Goal: Browse casually: Explore the website without a specific task or goal

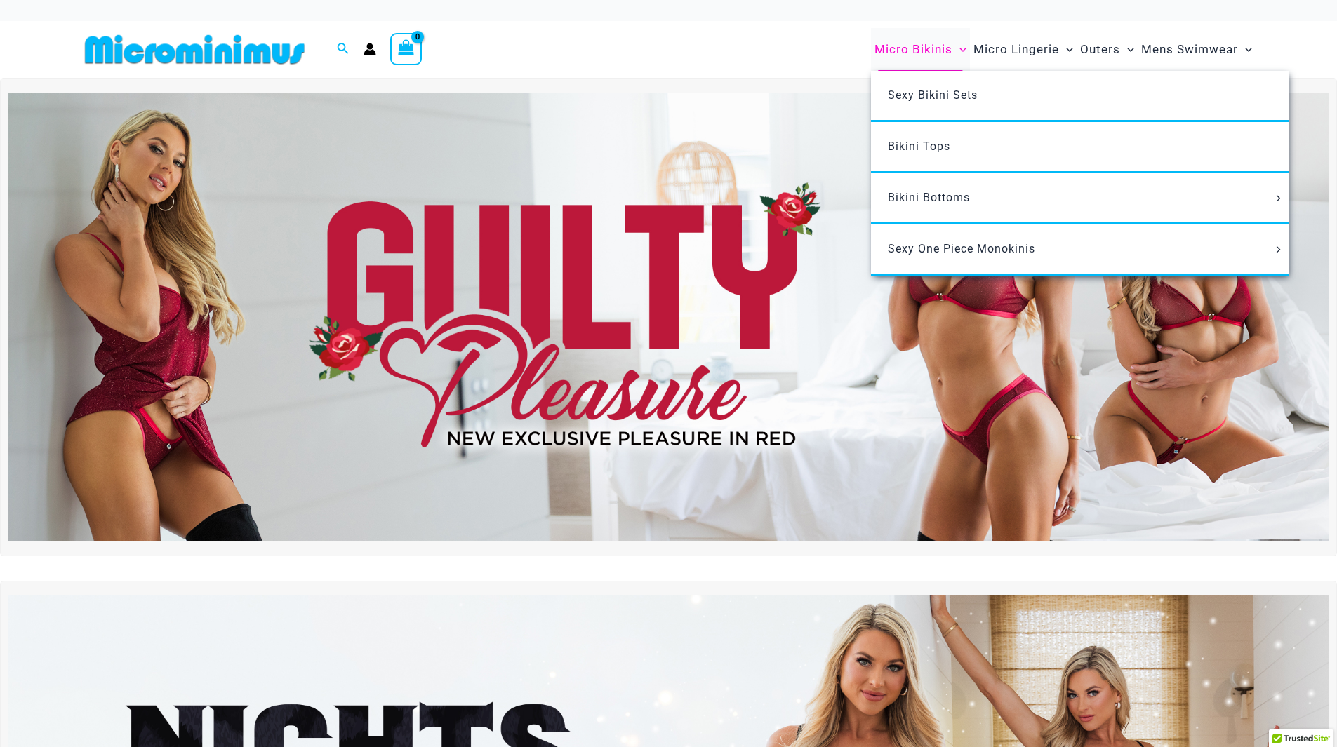
click at [917, 46] on span "Micro Bikinis" at bounding box center [914, 50] width 78 height 36
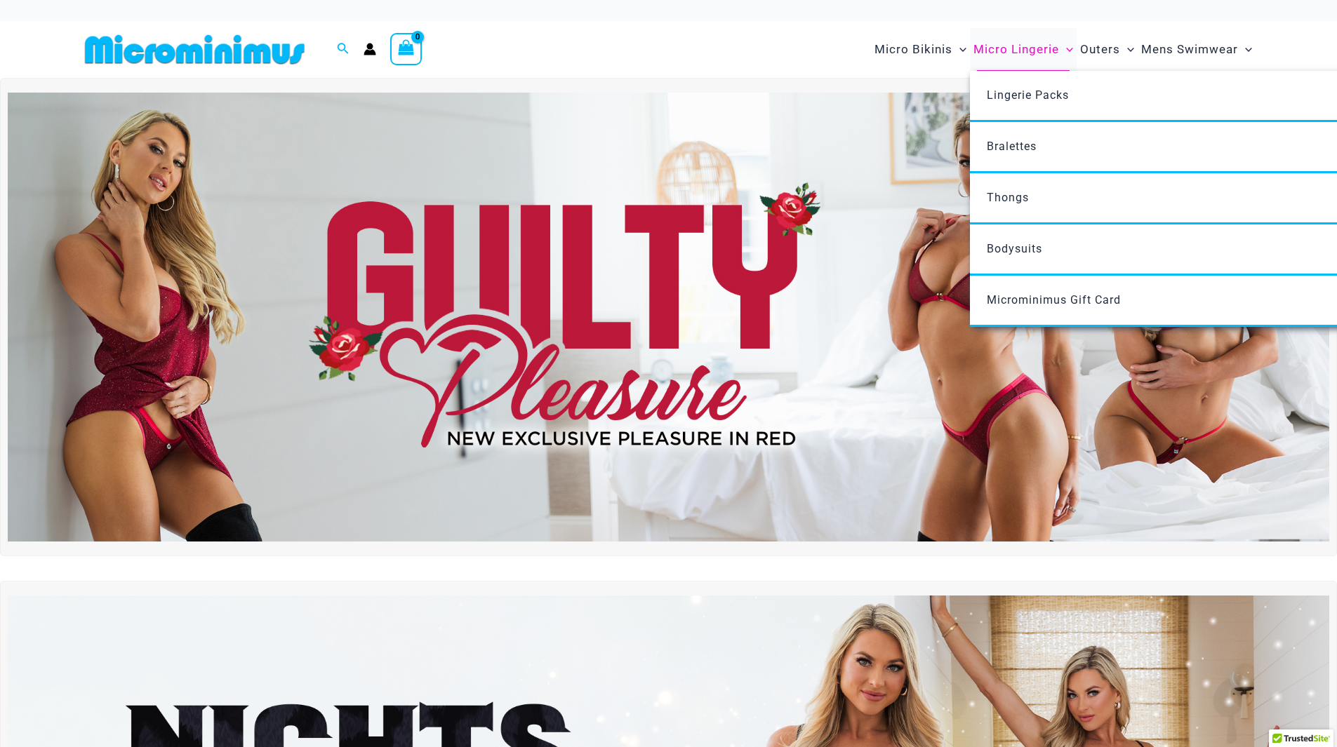
click at [1004, 44] on span "Micro Lingerie" at bounding box center [1017, 50] width 86 height 36
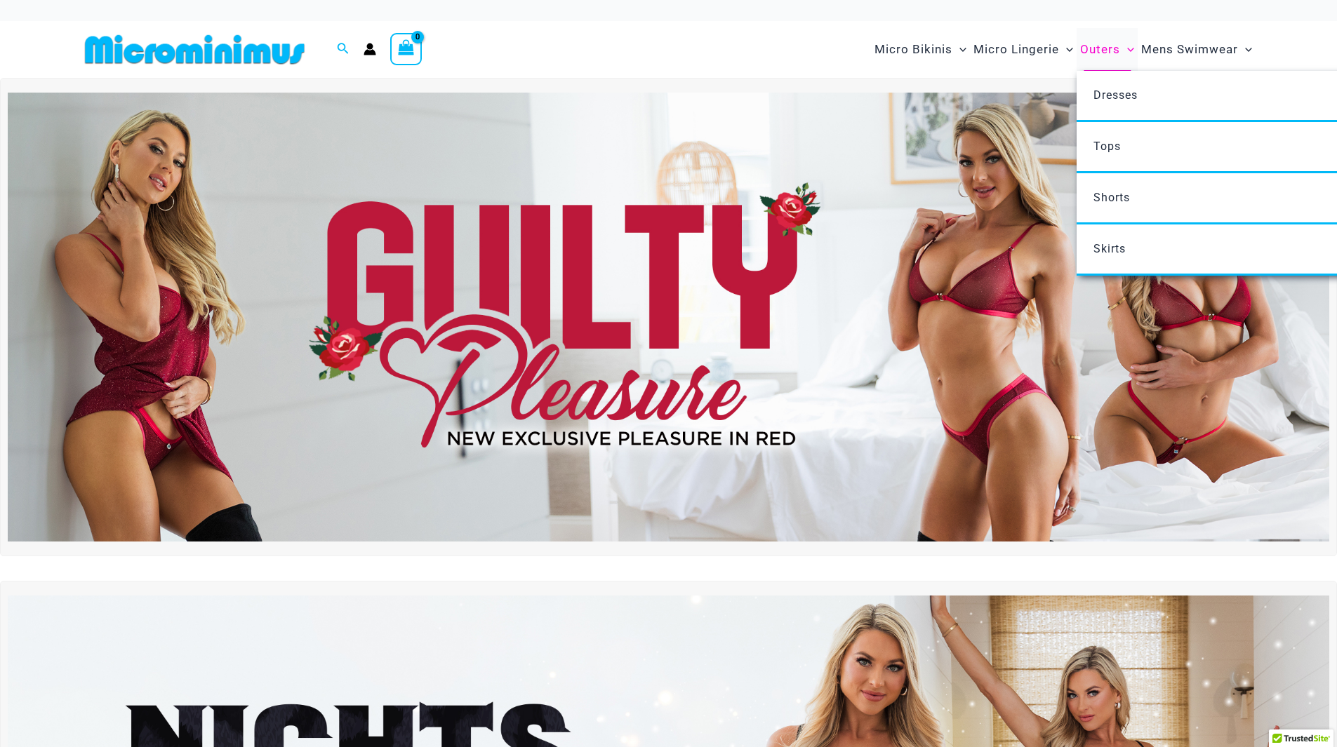
click at [1106, 48] on span "Outers" at bounding box center [1100, 50] width 40 height 36
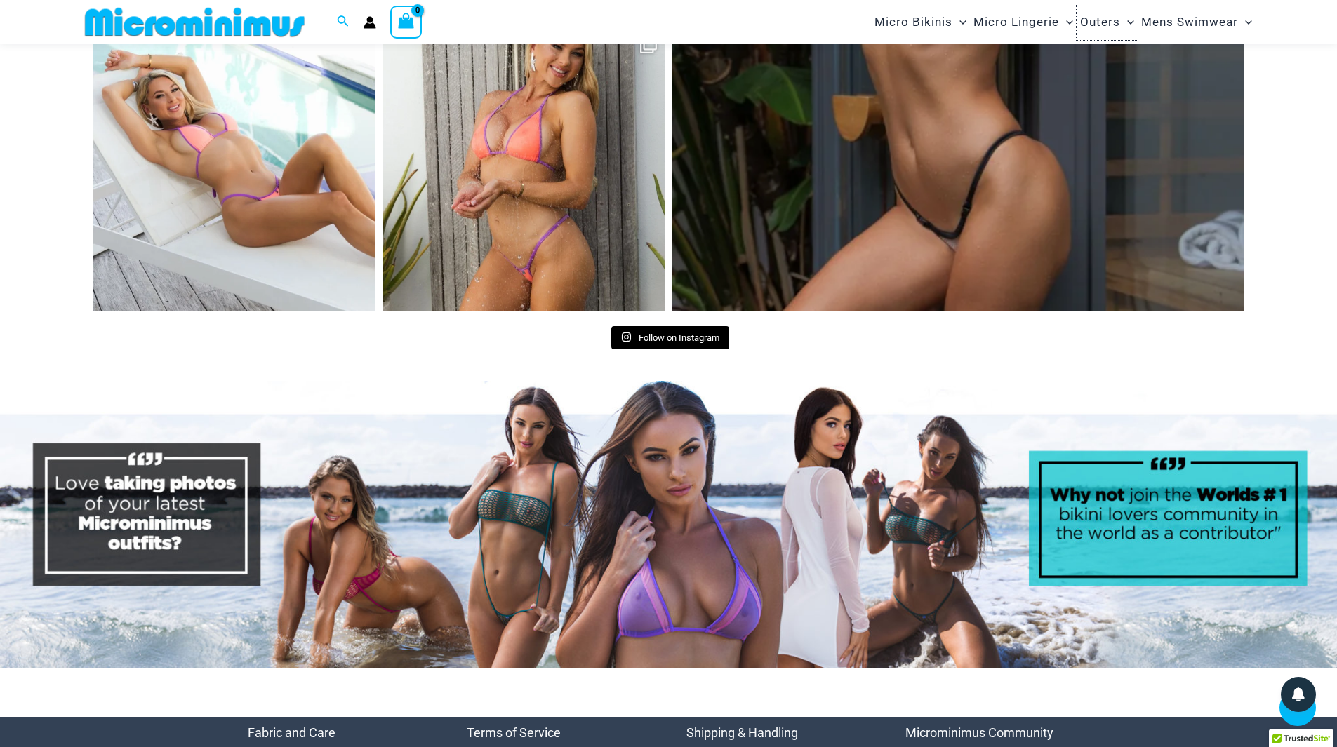
scroll to position [7139, 0]
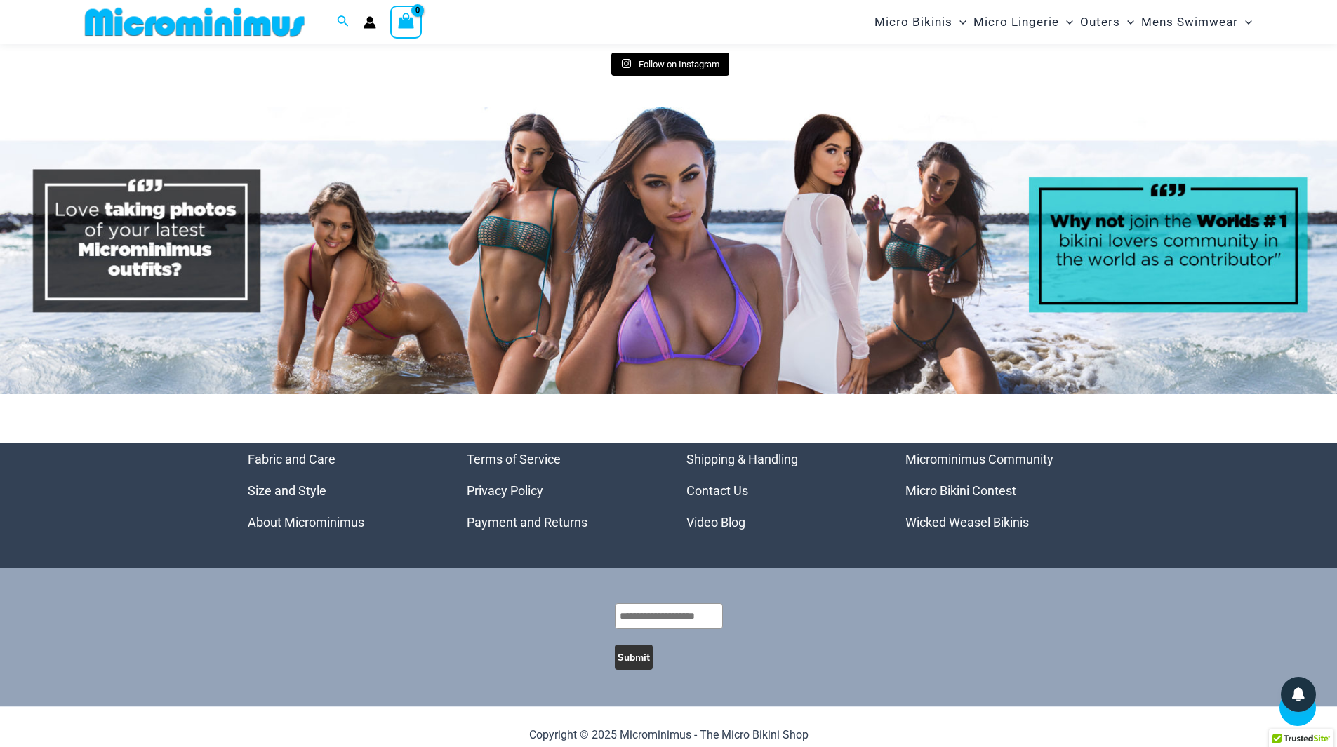
click at [719, 515] on link "Video Blog" at bounding box center [715, 522] width 59 height 15
click at [948, 484] on link "Micro Bikini Contest" at bounding box center [960, 491] width 111 height 15
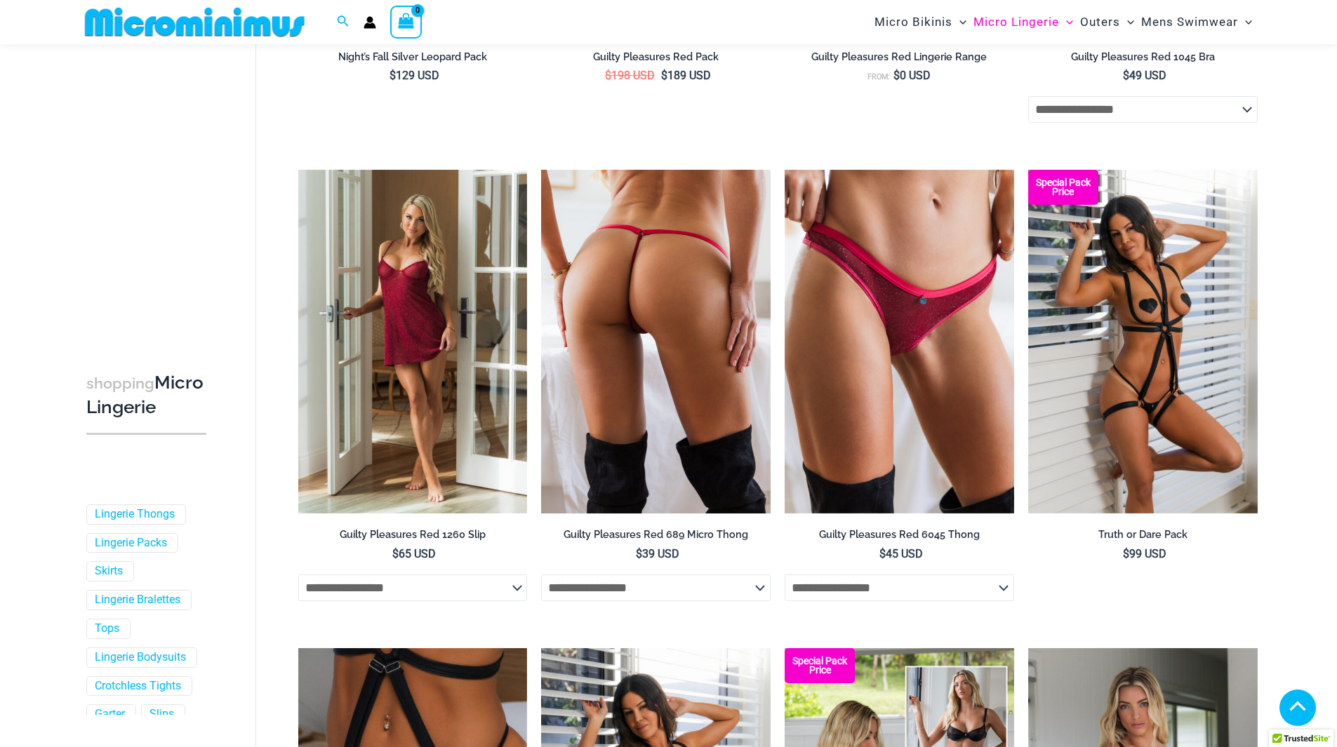
scroll to position [128, 0]
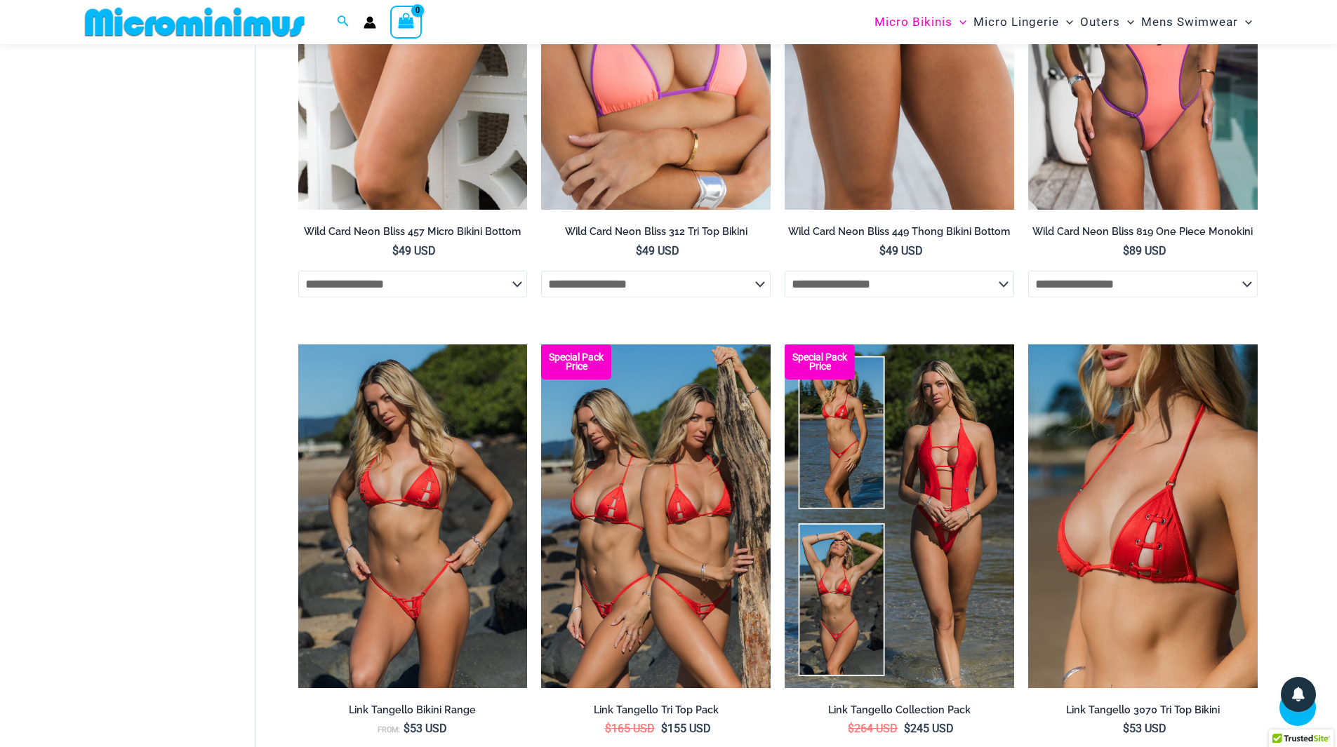
scroll to position [1040, 0]
